Goal: Task Accomplishment & Management: Manage account settings

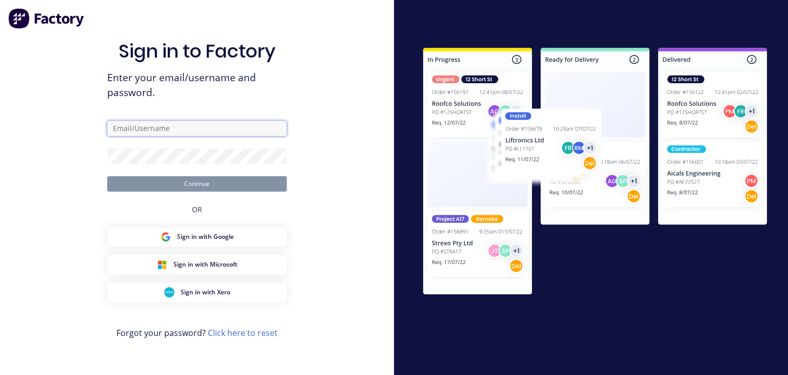
click at [193, 127] on input "text" at bounding box center [197, 128] width 180 height 15
type input "[EMAIL_ADDRESS][DOMAIN_NAME]"
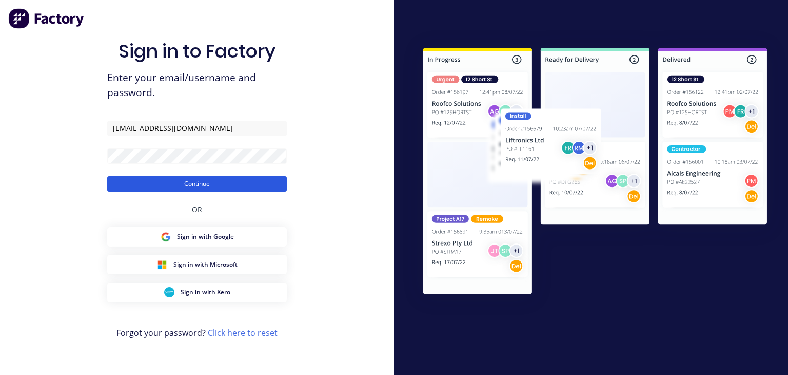
click at [180, 177] on button "Continue" at bounding box center [197, 183] width 180 height 15
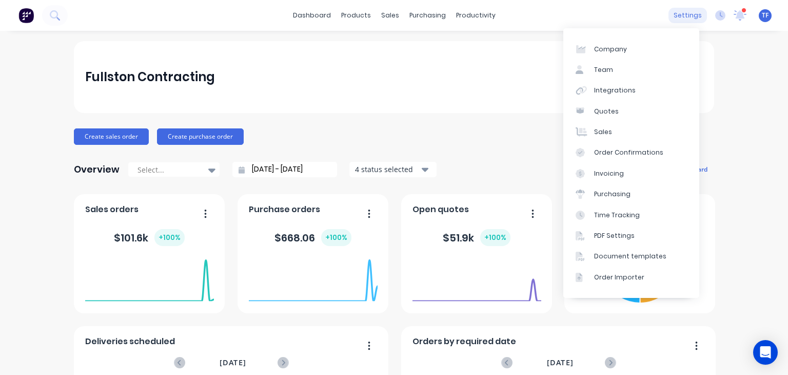
click at [683, 15] on div "settings" at bounding box center [688, 15] width 38 height 15
click at [602, 92] on div "Integrations" at bounding box center [615, 90] width 42 height 9
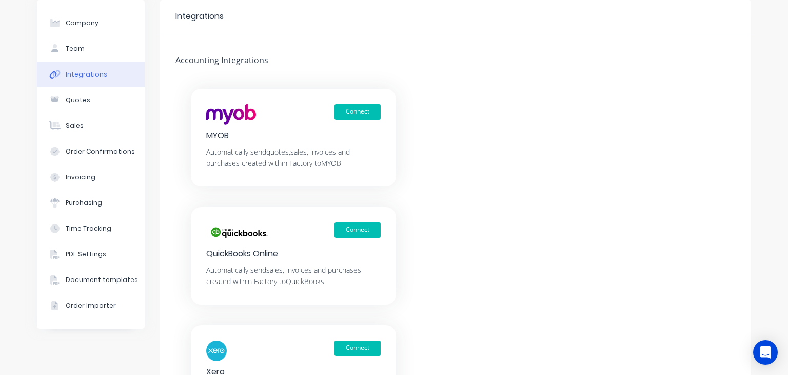
scroll to position [103, 0]
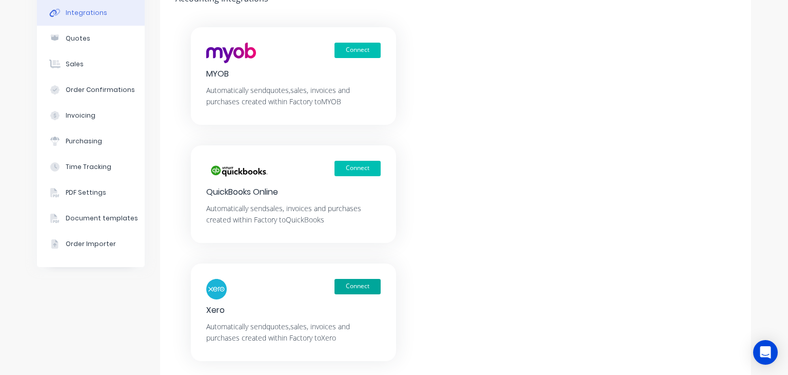
click at [363, 284] on button "Connect" at bounding box center [358, 286] width 46 height 15
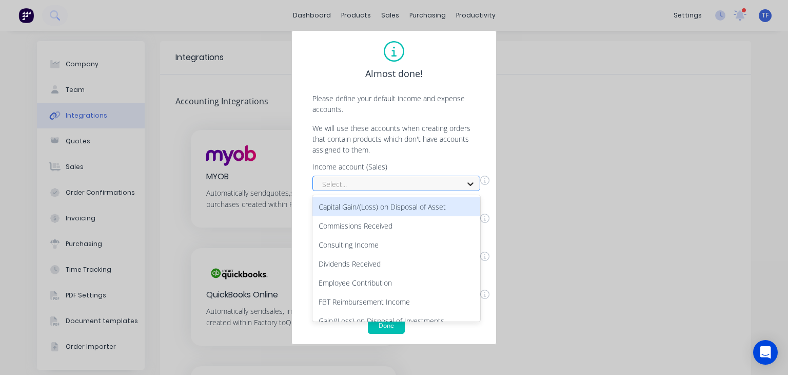
click at [462, 183] on div at bounding box center [470, 184] width 18 height 16
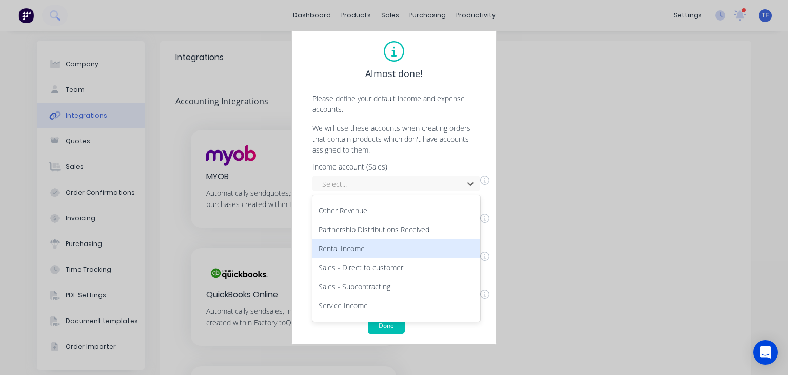
scroll to position [238, 0]
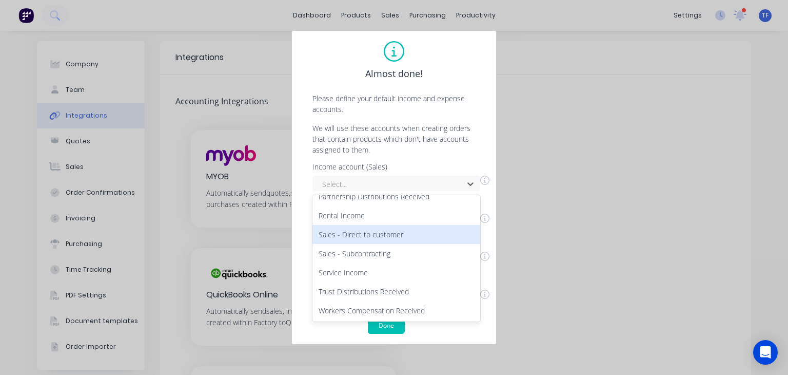
click at [390, 236] on div "Sales - Direct to customer" at bounding box center [397, 234] width 168 height 19
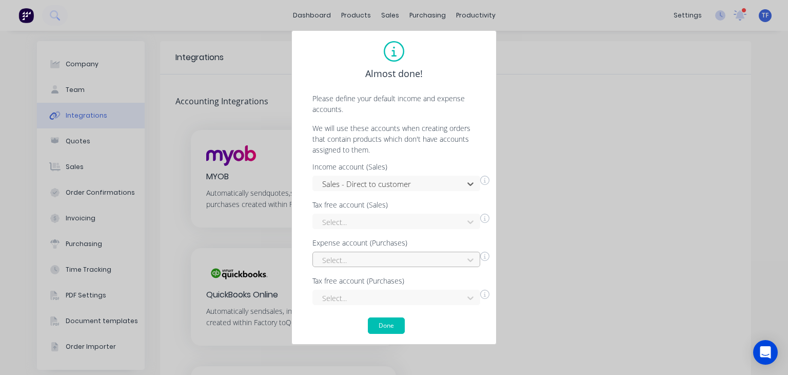
click at [393, 260] on div "Select..." at bounding box center [397, 259] width 168 height 15
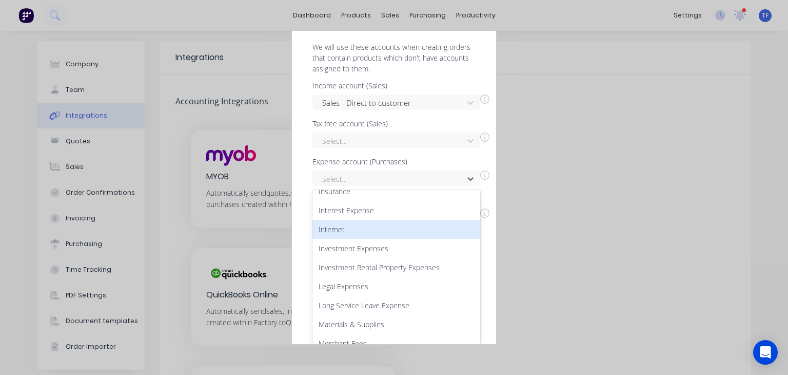
scroll to position [821, 0]
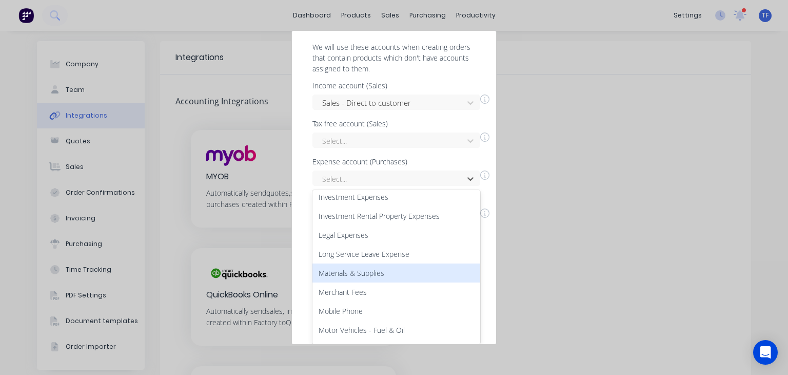
click at [387, 266] on div "Materials & Supplies" at bounding box center [397, 272] width 168 height 19
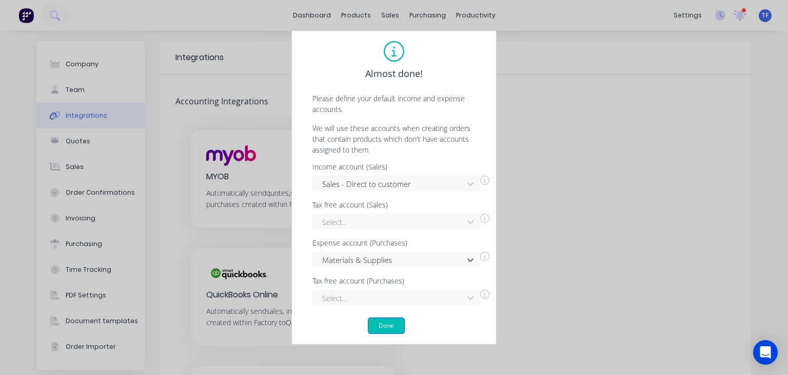
click at [396, 326] on button "Done" at bounding box center [386, 325] width 37 height 16
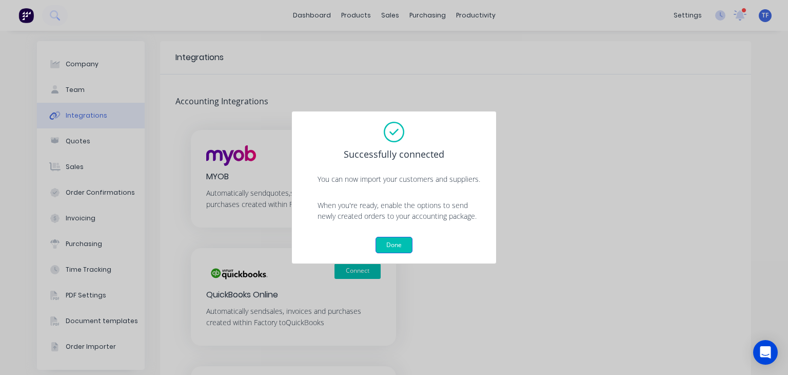
click at [405, 243] on button "Done" at bounding box center [394, 245] width 37 height 16
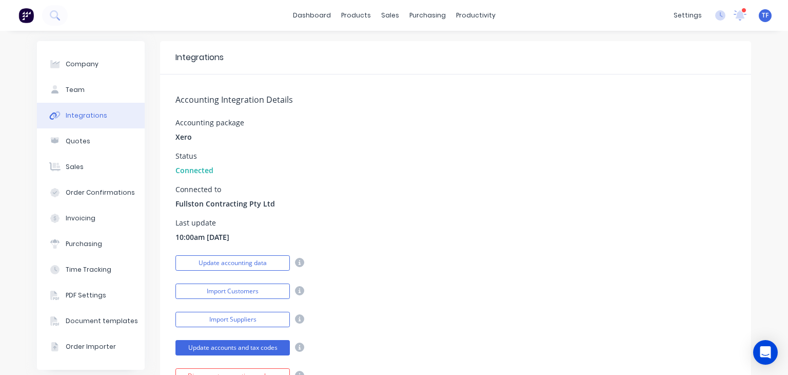
scroll to position [51, 0]
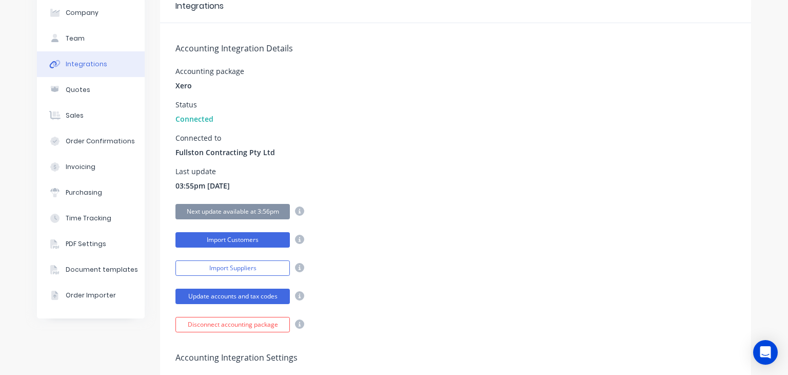
click at [258, 242] on button "Import Customers" at bounding box center [233, 239] width 114 height 15
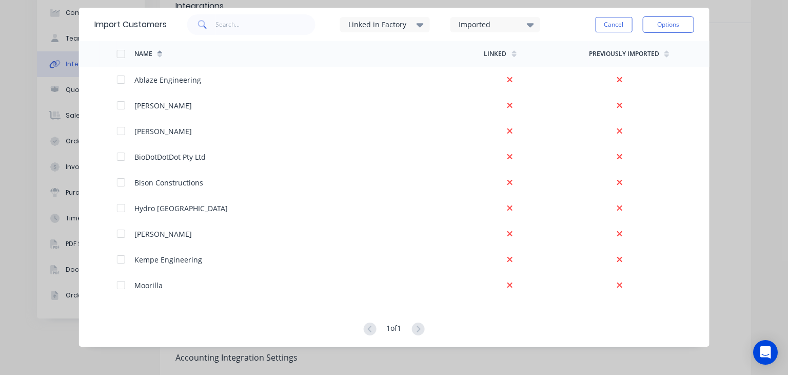
click at [123, 52] on div at bounding box center [121, 54] width 21 height 21
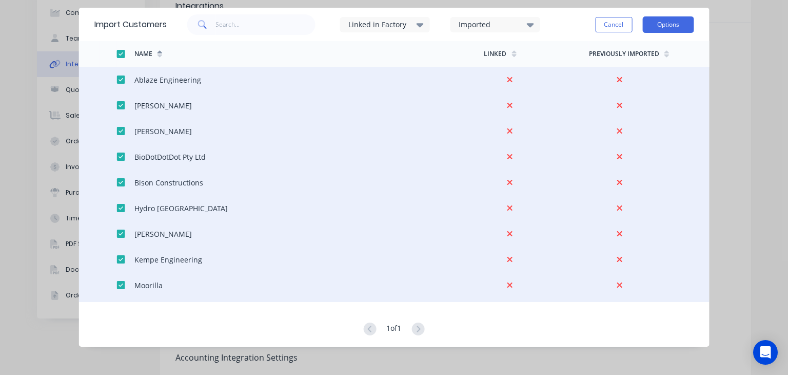
click at [670, 27] on button "Options" at bounding box center [668, 24] width 51 height 16
click at [650, 73] on div "Import all customers" at bounding box center [645, 76] width 79 height 15
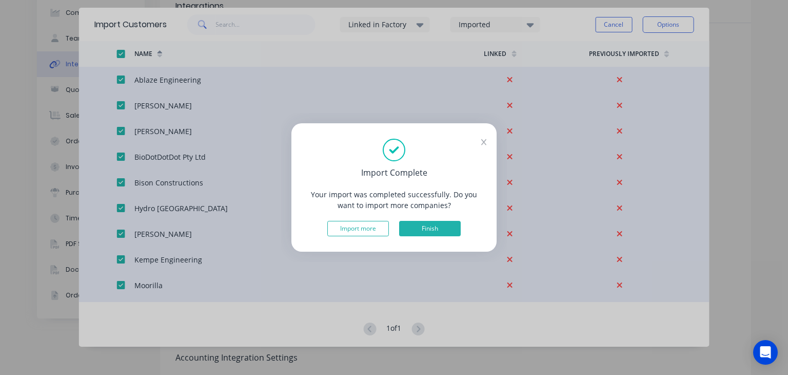
click at [420, 228] on button "Finish" at bounding box center [430, 228] width 62 height 15
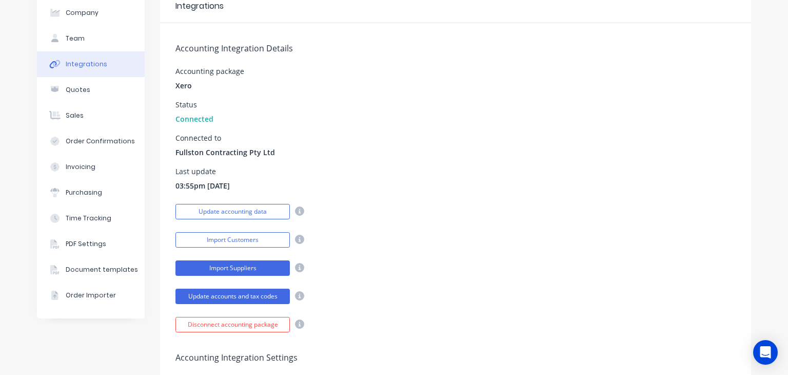
click at [262, 267] on button "Import Suppliers" at bounding box center [233, 267] width 114 height 15
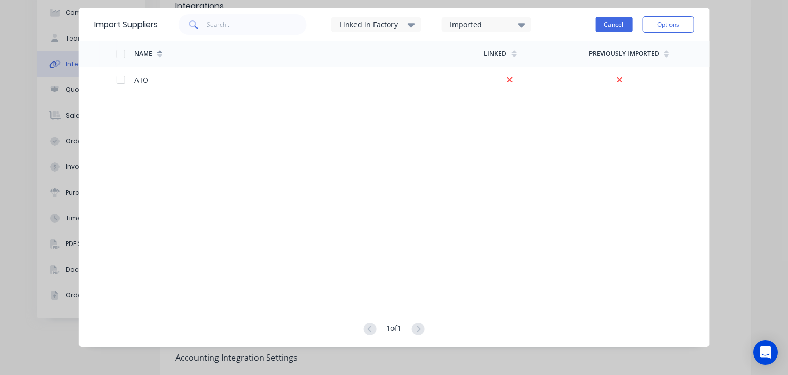
click at [606, 25] on button "Cancel" at bounding box center [613, 24] width 37 height 15
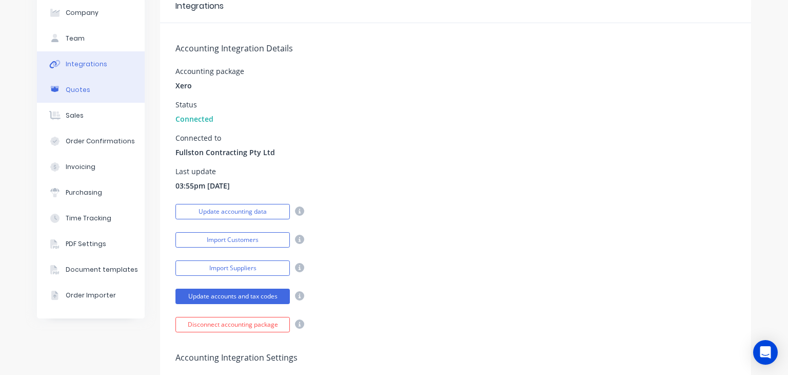
click at [97, 95] on button "Quotes" at bounding box center [91, 90] width 108 height 26
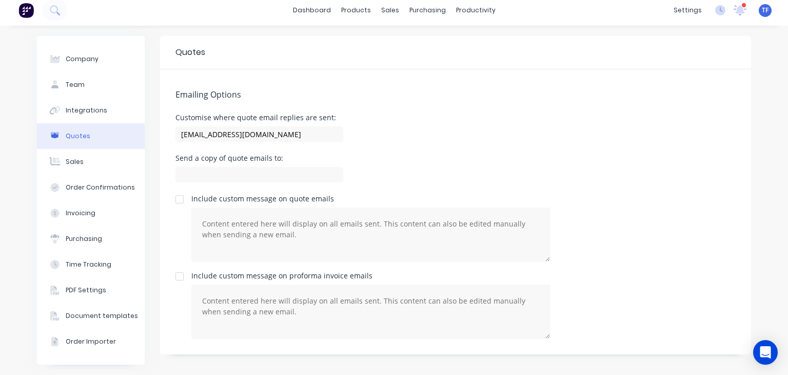
scroll to position [5, 0]
drag, startPoint x: 317, startPoint y: 135, endPoint x: 170, endPoint y: 137, distance: 146.3
click at [170, 137] on div "Emailing Options Customise where quote email replies are sent: team+FullstonCon…" at bounding box center [455, 211] width 591 height 285
click at [306, 133] on input "admin@fullstsoncontracting.com.au" at bounding box center [260, 133] width 168 height 15
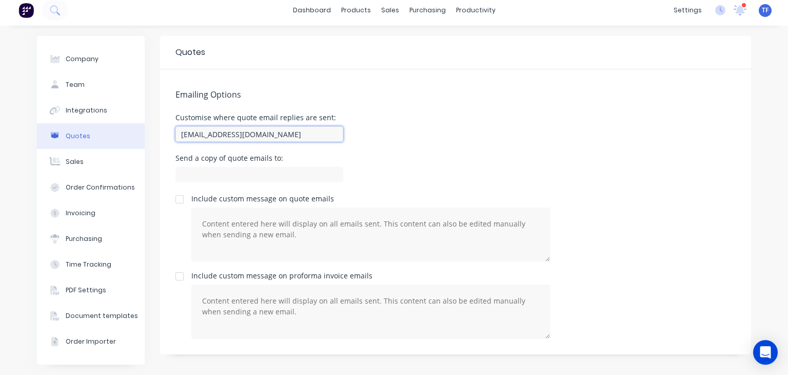
click at [306, 133] on input "admin@fullstsoncontracting.com.au" at bounding box center [260, 133] width 168 height 15
type input "admin@fullstsoncontracting.com.au"
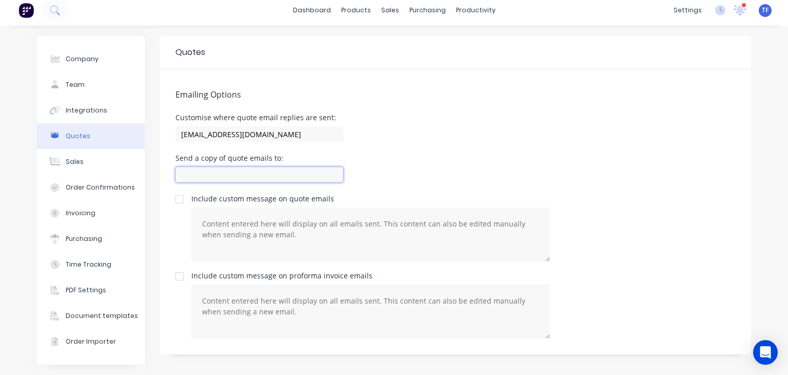
click at [242, 176] on input at bounding box center [260, 174] width 168 height 15
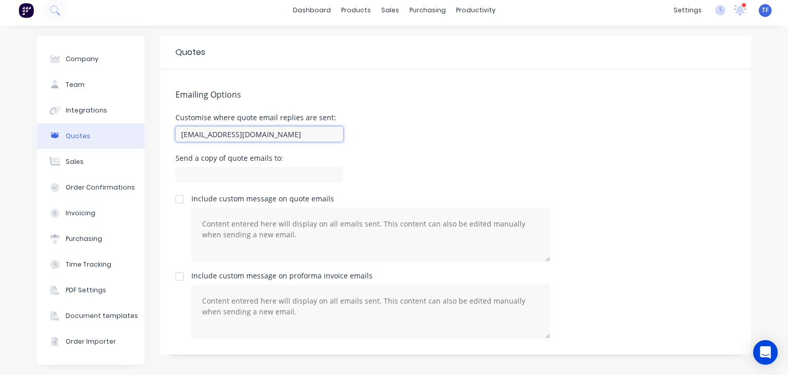
drag, startPoint x: 308, startPoint y: 134, endPoint x: 164, endPoint y: 136, distance: 144.2
click at [164, 136] on div "Emailing Options Customise where quote email replies are sent: admin@fullstsonc…" at bounding box center [455, 211] width 591 height 285
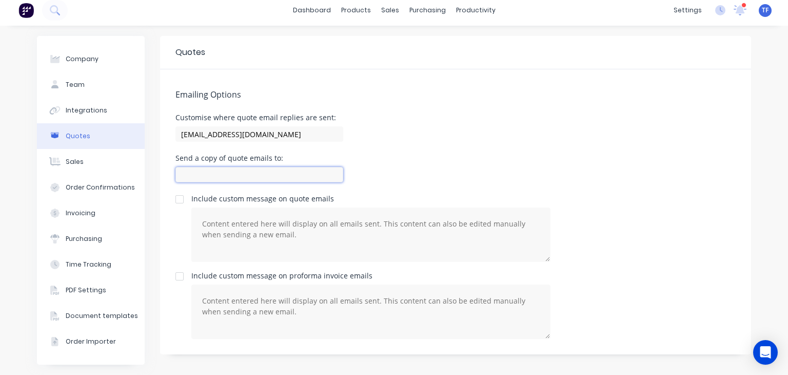
paste input "admin@fullstsoncontracting.com.au"
type input "admin@fullstsoncontracting.com.au"
click at [376, 155] on div "Send a copy of quote emails to: admin@fullstsoncontracting.com.au" at bounding box center [456, 170] width 561 height 30
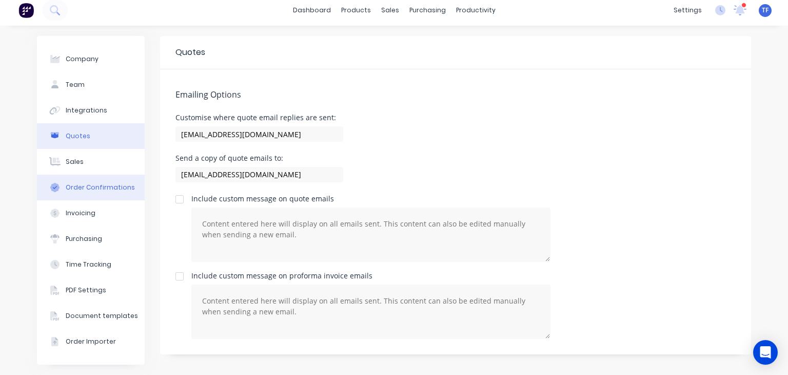
click at [118, 188] on div "Order Confirmations" at bounding box center [100, 187] width 69 height 9
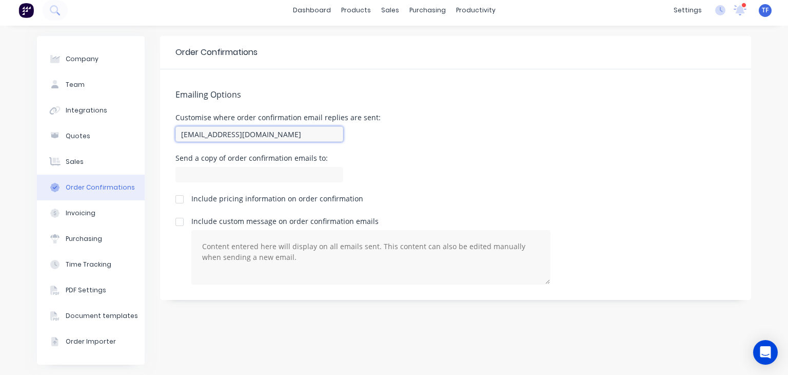
drag, startPoint x: 313, startPoint y: 136, endPoint x: 171, endPoint y: 133, distance: 141.7
click at [176, 132] on input "team+FullstonContracting@factory.app" at bounding box center [260, 133] width 168 height 15
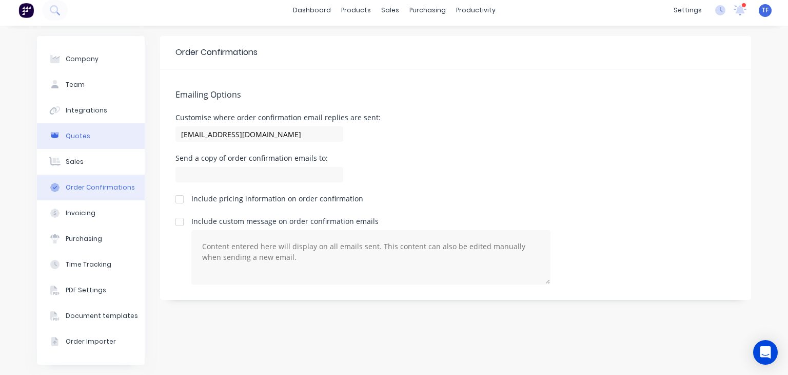
click at [107, 139] on button "Quotes" at bounding box center [91, 136] width 108 height 26
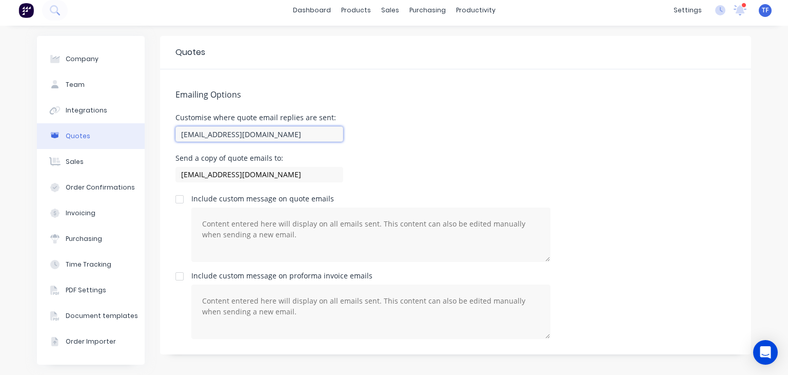
drag, startPoint x: 189, startPoint y: 130, endPoint x: 170, endPoint y: 134, distance: 18.9
click at [170, 134] on div "Emailing Options Customise where quote email replies are sent: admin@fullstsonc…" at bounding box center [455, 211] width 591 height 285
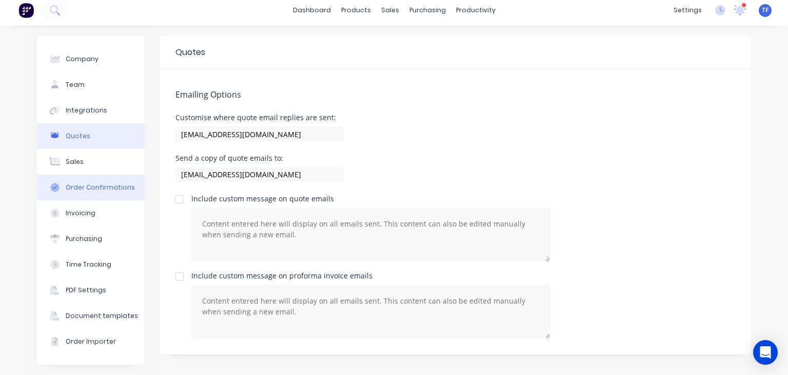
click at [103, 185] on div "Order Confirmations" at bounding box center [100, 187] width 69 height 9
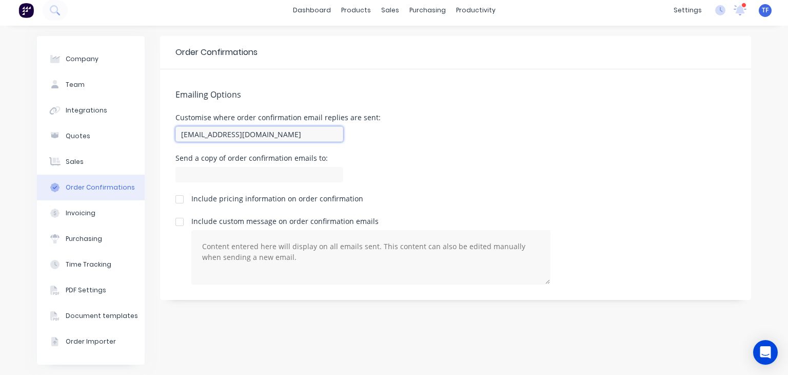
drag, startPoint x: 187, startPoint y: 132, endPoint x: 175, endPoint y: 137, distance: 13.6
click at [176, 137] on input "team+FullstonContracting@factory.app" at bounding box center [260, 133] width 168 height 15
paste input "admin@fullstsoncontracting.com.au"
type input "admin@fullstsoncontracting.com.au"
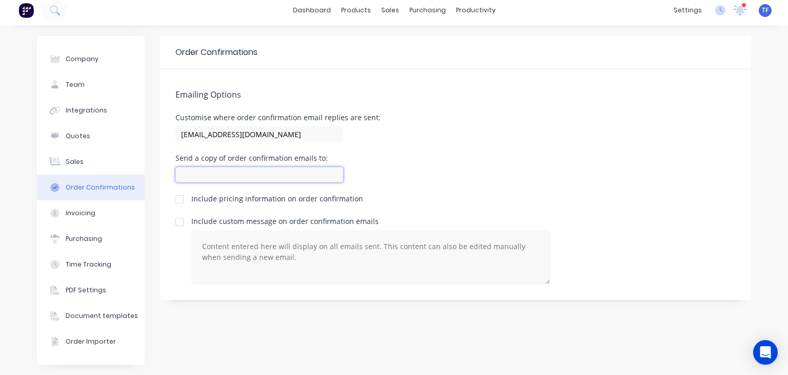
click at [273, 171] on input at bounding box center [260, 174] width 168 height 15
paste input "admin@fullstsoncontracting.com.au"
type input "admin@fullstsoncontracting.com.au"
click at [423, 150] on div "Emailing Options Customise where order confirmation email replies are sent: adm…" at bounding box center [455, 184] width 591 height 230
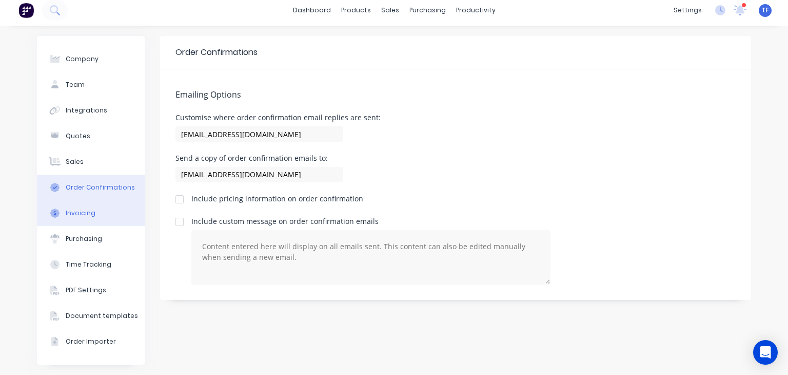
click at [116, 206] on button "Invoicing" at bounding box center [91, 213] width 108 height 26
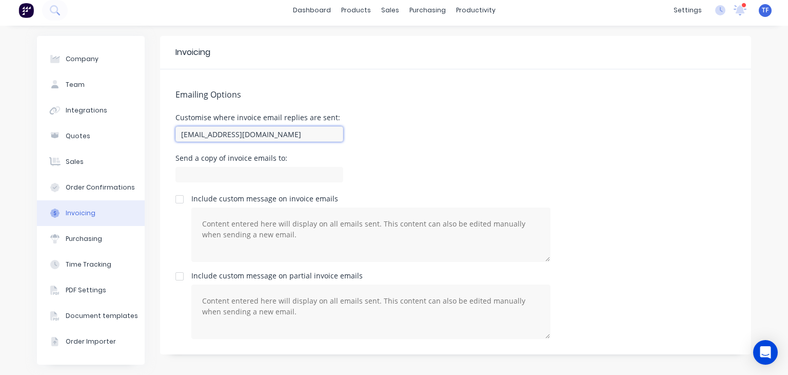
drag, startPoint x: 316, startPoint y: 137, endPoint x: 178, endPoint y: 137, distance: 138.6
click at [178, 137] on input "team+FullstonContracting@factory.app" at bounding box center [260, 133] width 168 height 15
paste input "admin@fullstsoncontracting.com.au"
type input "admin@fullstsoncontracting.com.au"
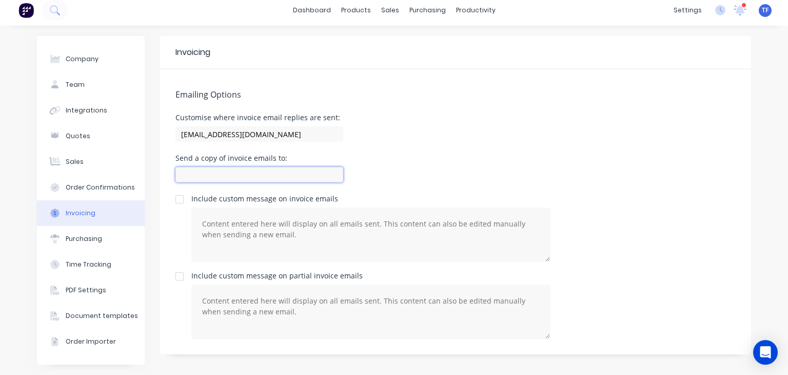
paste input "admin@fullstsoncontracting.com.au"
type input "admin@fullstsoncontracting.com.au"
click at [393, 163] on div "Send a copy of invoice emails to: admin@fullstsoncontracting.com.au" at bounding box center [456, 170] width 561 height 30
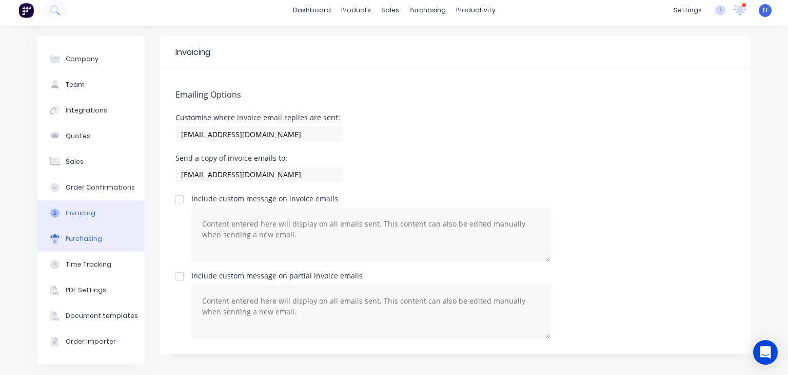
click at [115, 235] on button "Purchasing" at bounding box center [91, 239] width 108 height 26
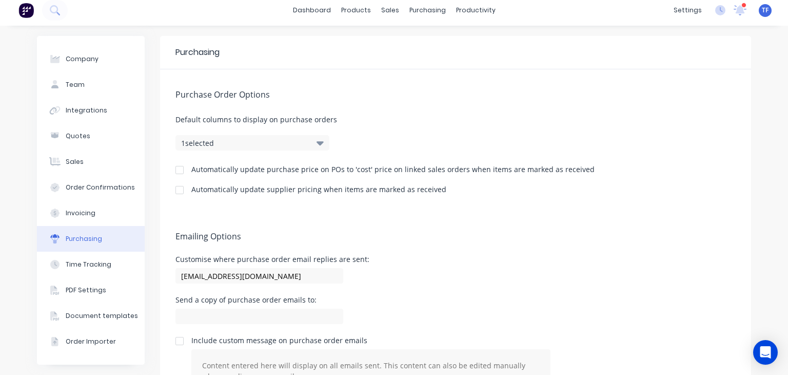
scroll to position [56, 0]
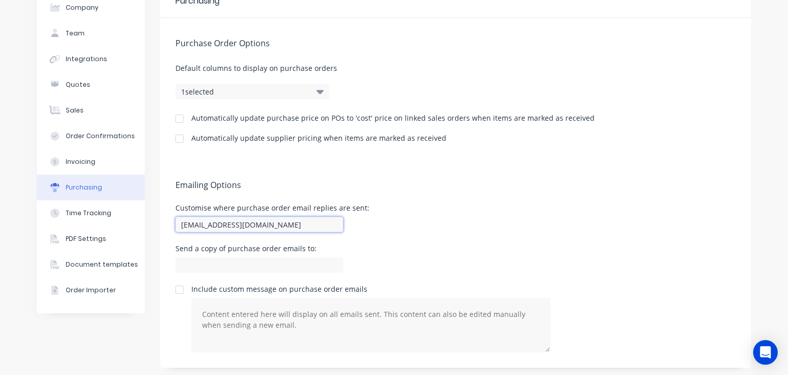
drag, startPoint x: 317, startPoint y: 226, endPoint x: 166, endPoint y: 235, distance: 151.2
click at [166, 235] on div "Emailing Options Customise where purchase order email replies are sent: team+Fu…" at bounding box center [455, 264] width 591 height 208
paste input "admin@fullstsoncontracting.com.au"
type input "admin@fullstsoncontracting.com.au"
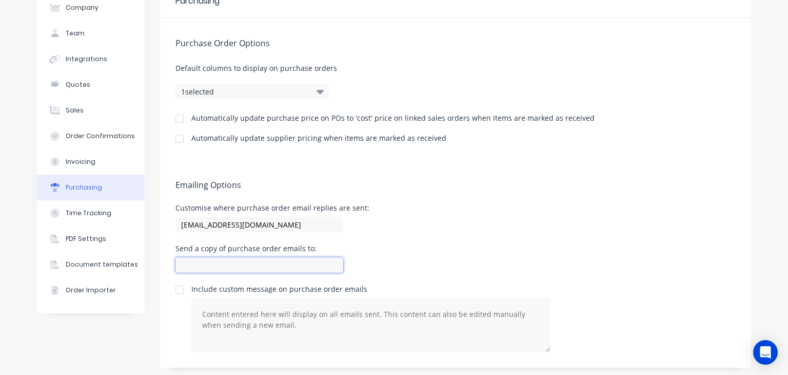
paste input "admin@fullstsoncontracting.com.au"
type input "admin@fullstsoncontracting.com.au"
click at [378, 243] on div "Emailing Options Customise where purchase order email replies are sent: admin@f…" at bounding box center [455, 264] width 591 height 208
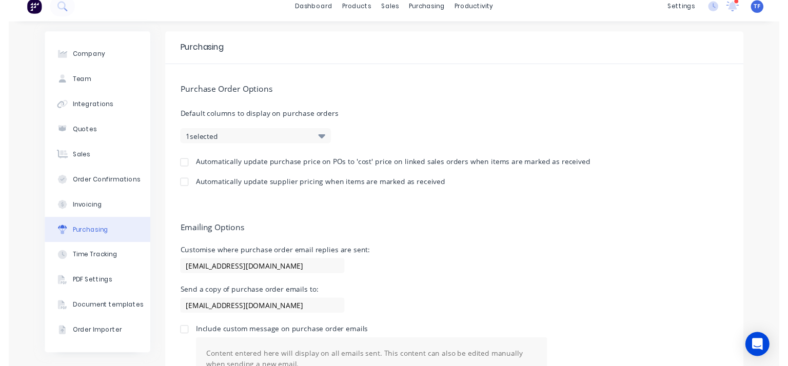
scroll to position [8, 0]
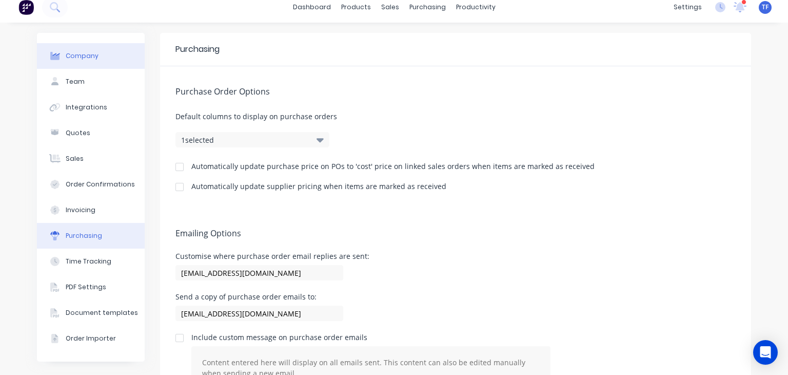
click at [95, 55] on button "Company" at bounding box center [91, 56] width 108 height 26
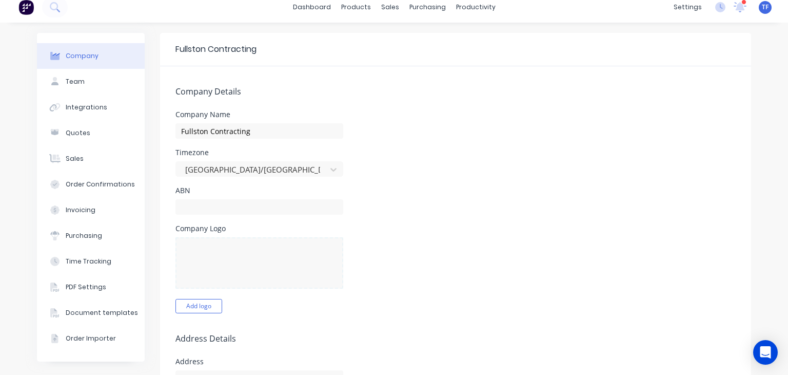
select select "AU"
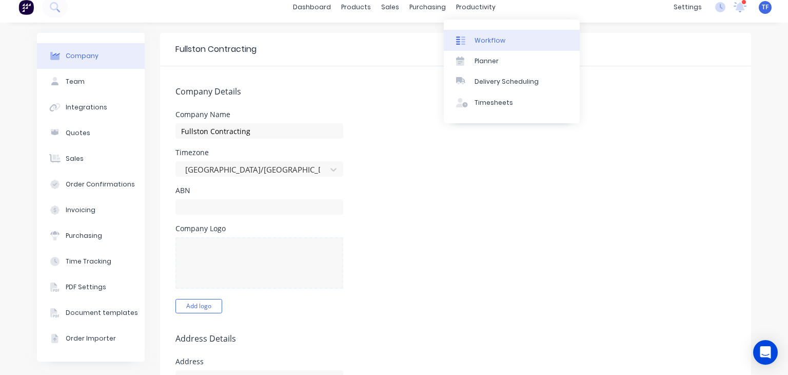
click at [492, 41] on div "Workflow" at bounding box center [490, 40] width 31 height 9
